Goal: Navigation & Orientation: Find specific page/section

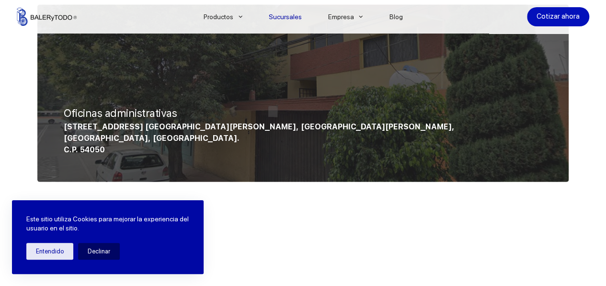
scroll to position [729, 0]
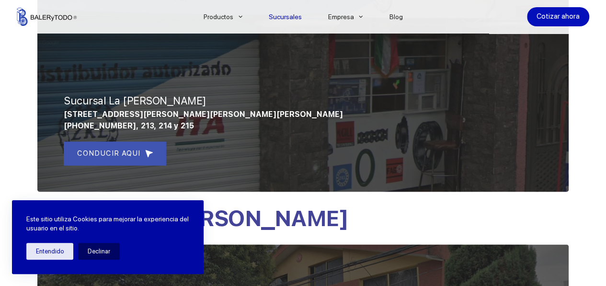
click at [288, 17] on link "Sucursales" at bounding box center [284, 17] width 59 height 0
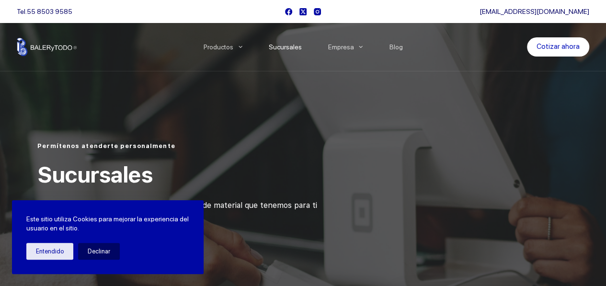
click at [286, 47] on link "Sucursales" at bounding box center [284, 47] width 59 height 0
click at [55, 250] on button "Entendido" at bounding box center [49, 251] width 47 height 17
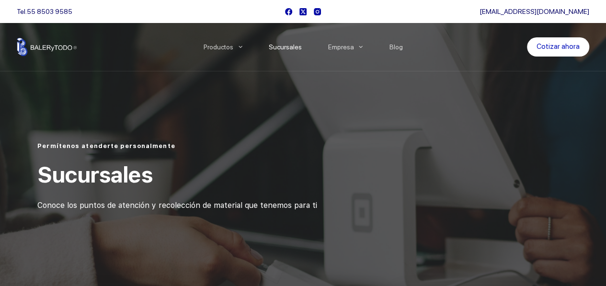
click at [295, 47] on link "Sucursales" at bounding box center [284, 47] width 59 height 0
